Goal: Information Seeking & Learning: Learn about a topic

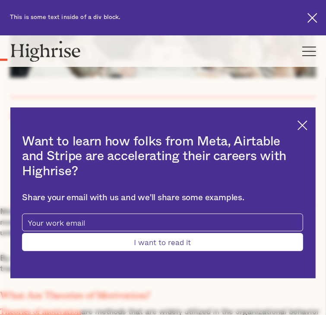
scroll to position [273, 0]
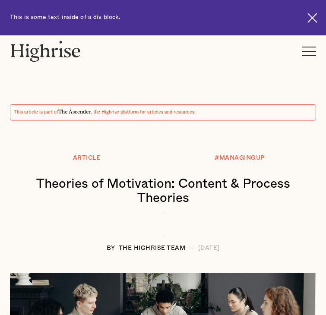
scroll to position [71, 0]
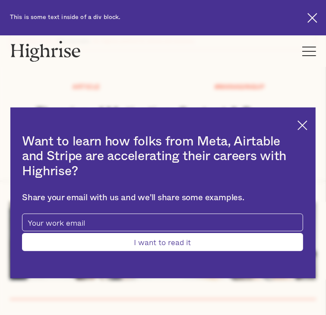
click at [297, 125] on img at bounding box center [302, 125] width 10 height 10
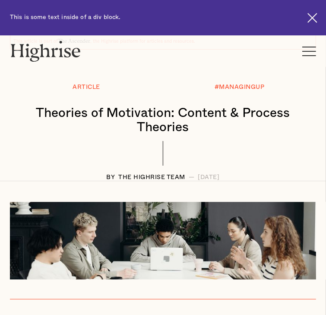
click at [273, 141] on div at bounding box center [163, 157] width 306 height 33
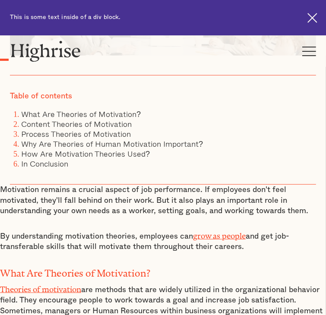
scroll to position [295, 0]
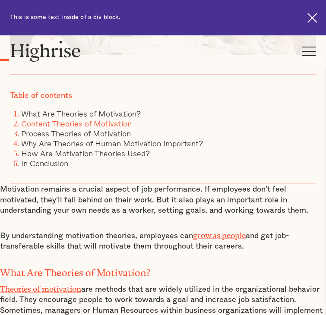
click at [132, 129] on link "Content Theories of Motivation" at bounding box center [76, 123] width 110 height 12
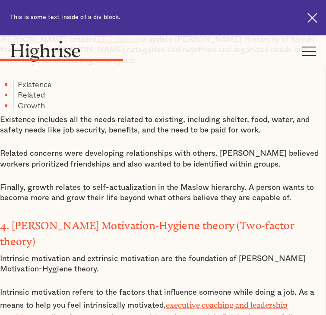
scroll to position [1619, 0]
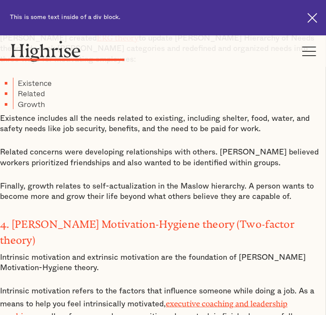
scroll to position [295, 0]
